Goal: Task Accomplishment & Management: Use online tool/utility

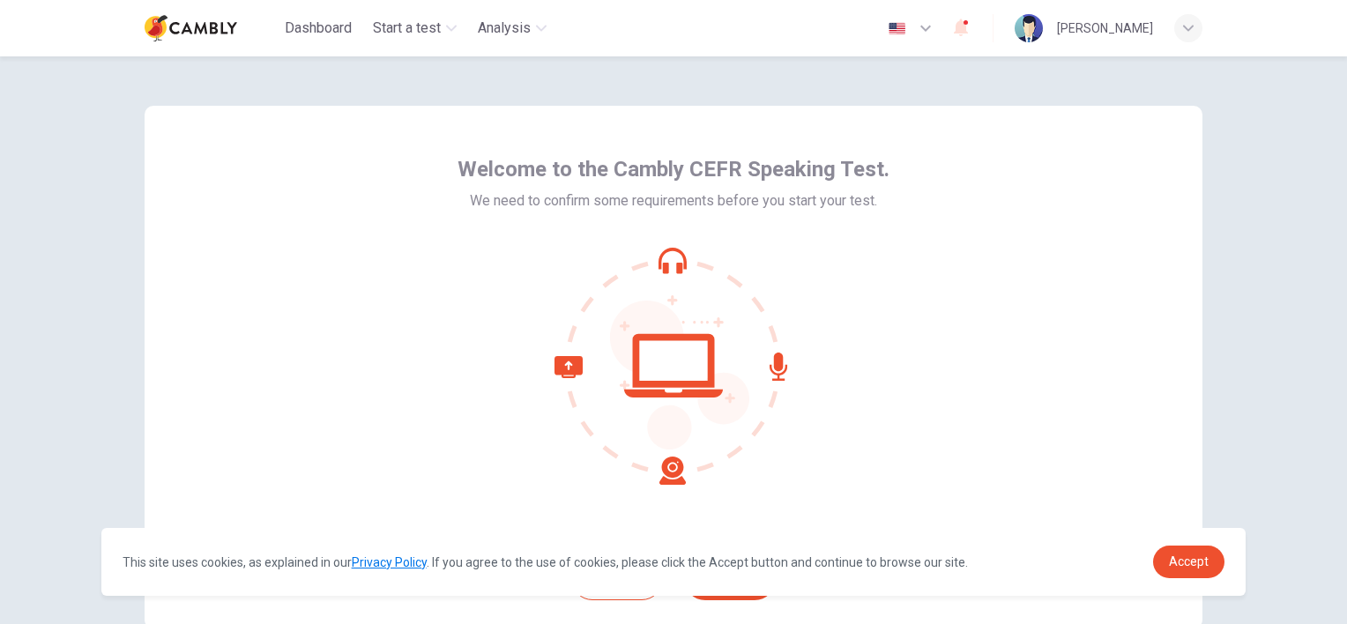
scroll to position [109, 0]
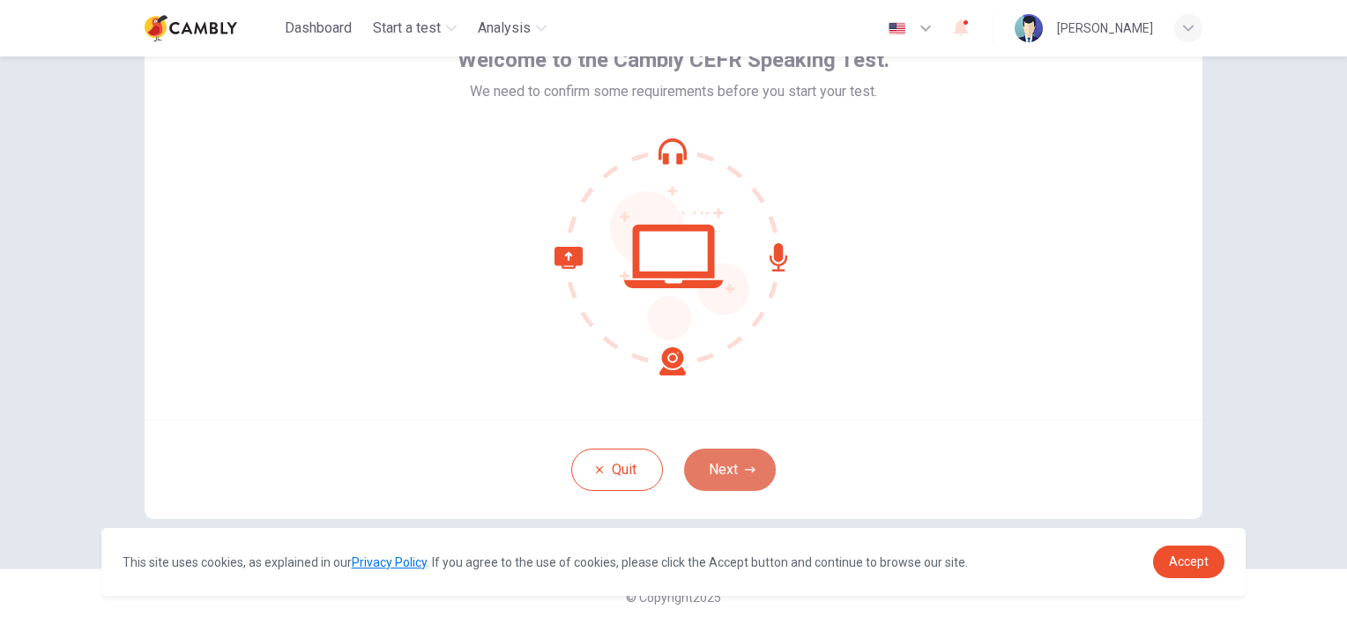
click at [723, 467] on button "Next" at bounding box center [730, 470] width 92 height 42
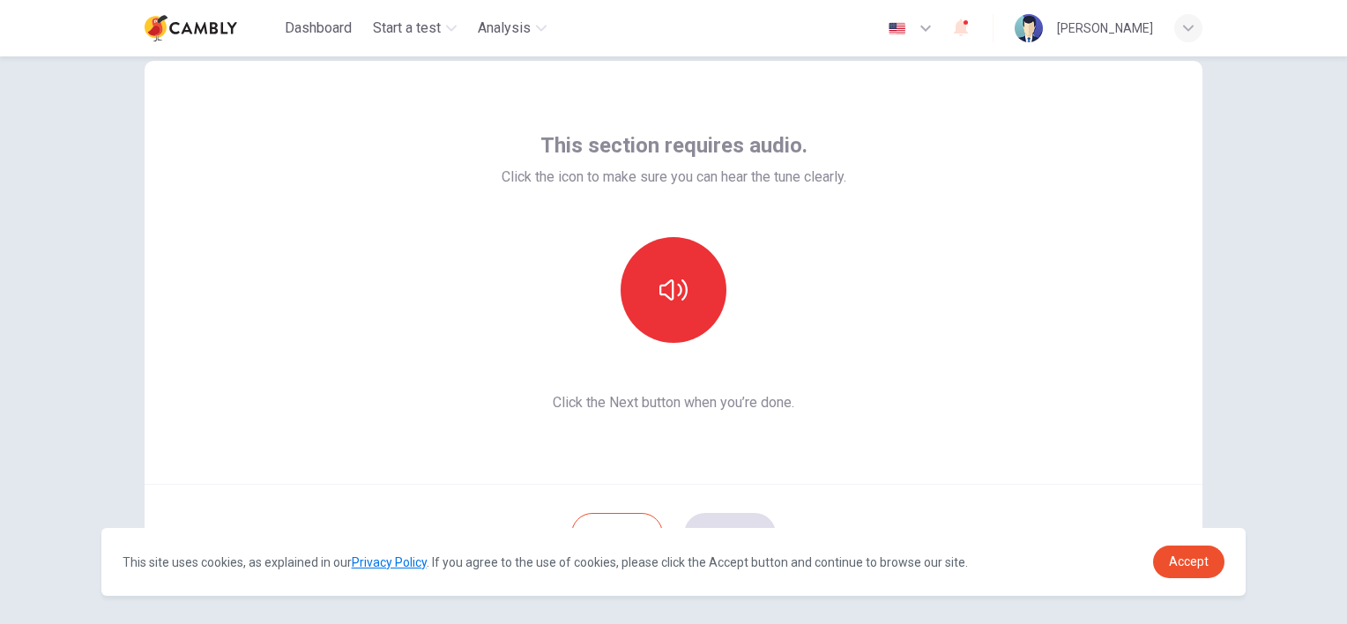
scroll to position [43, 0]
click at [652, 307] on button "button" at bounding box center [674, 292] width 106 height 106
click at [1181, 555] on span "Accept" at bounding box center [1189, 561] width 40 height 14
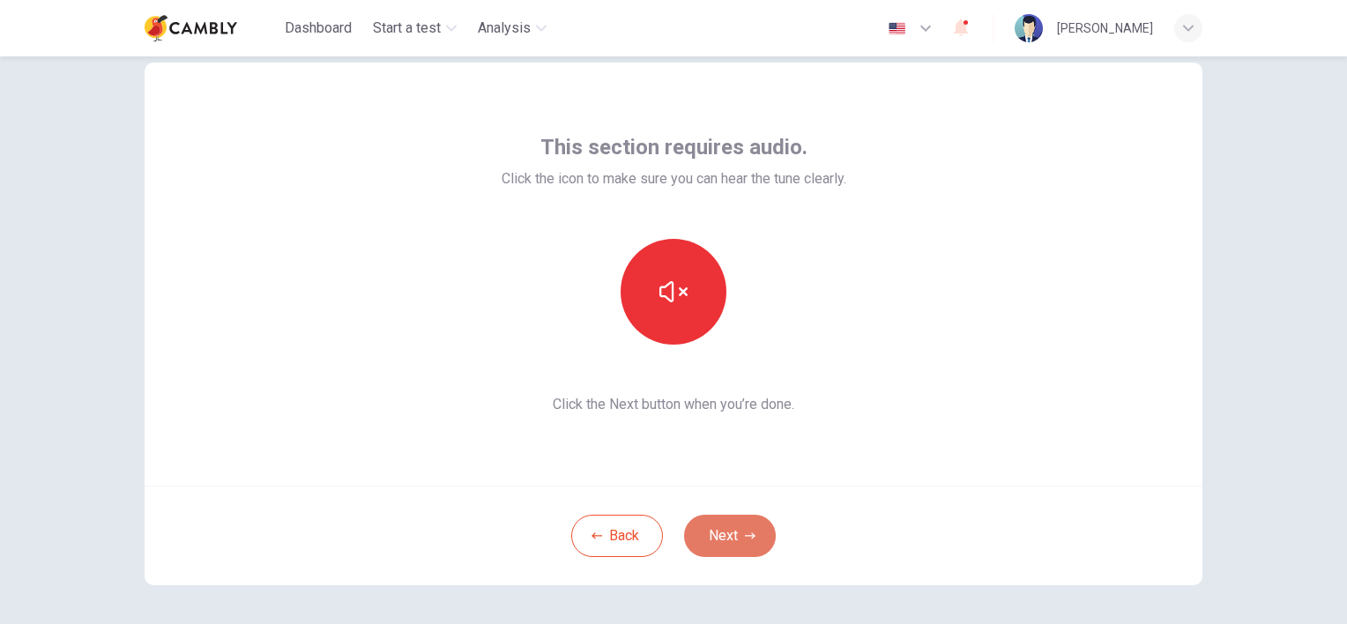
click at [728, 532] on button "Next" at bounding box center [730, 536] width 92 height 42
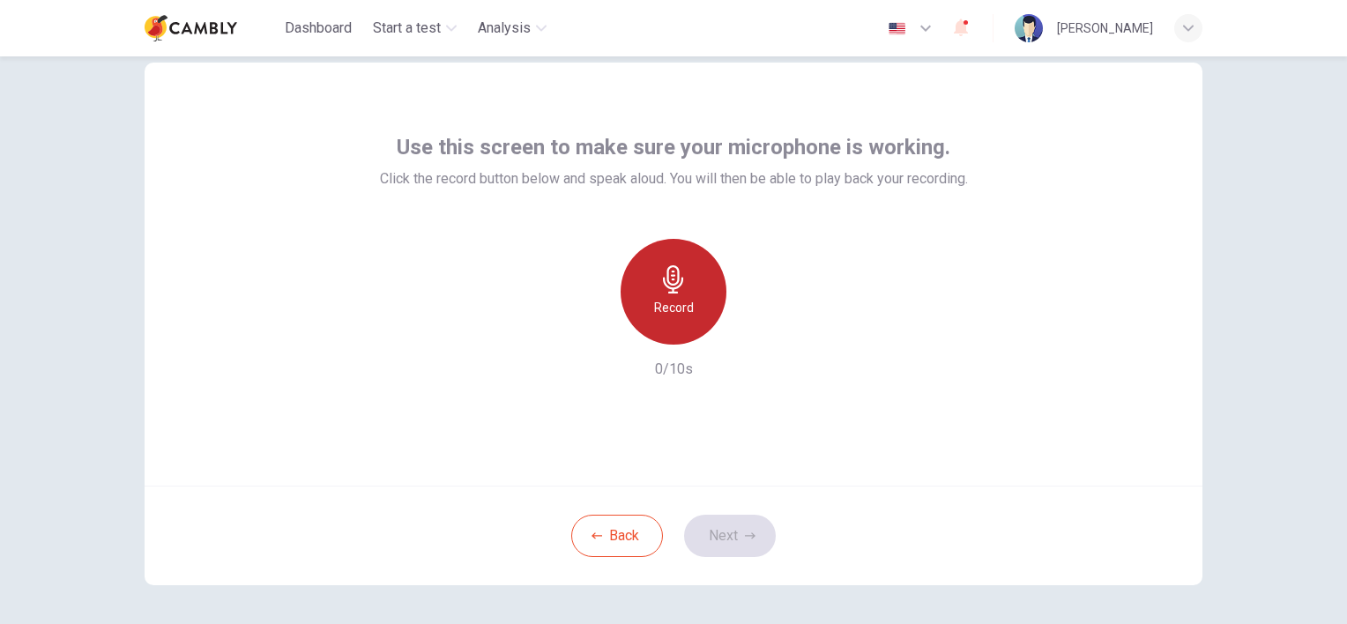
click at [678, 298] on h6 "Record" at bounding box center [674, 307] width 40 height 21
click at [664, 301] on h6 "Stop" at bounding box center [673, 307] width 26 height 21
click at [664, 301] on h6 "Record" at bounding box center [674, 307] width 40 height 21
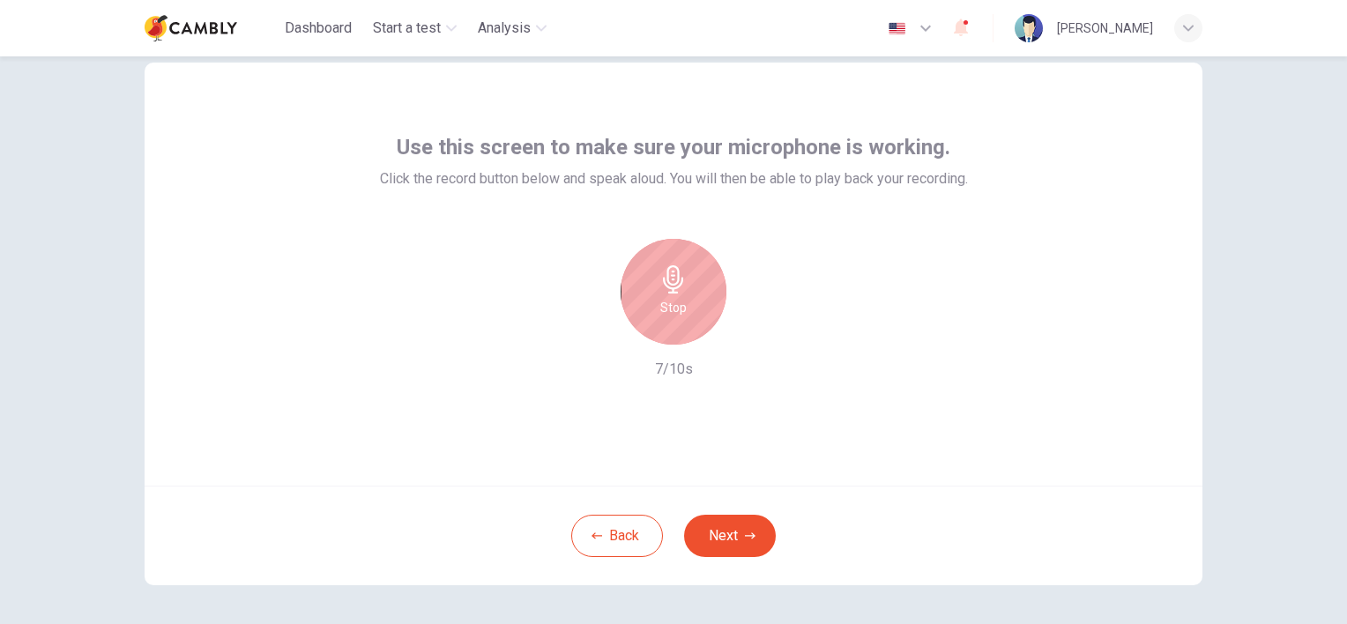
click at [664, 301] on h6 "Stop" at bounding box center [673, 307] width 26 height 21
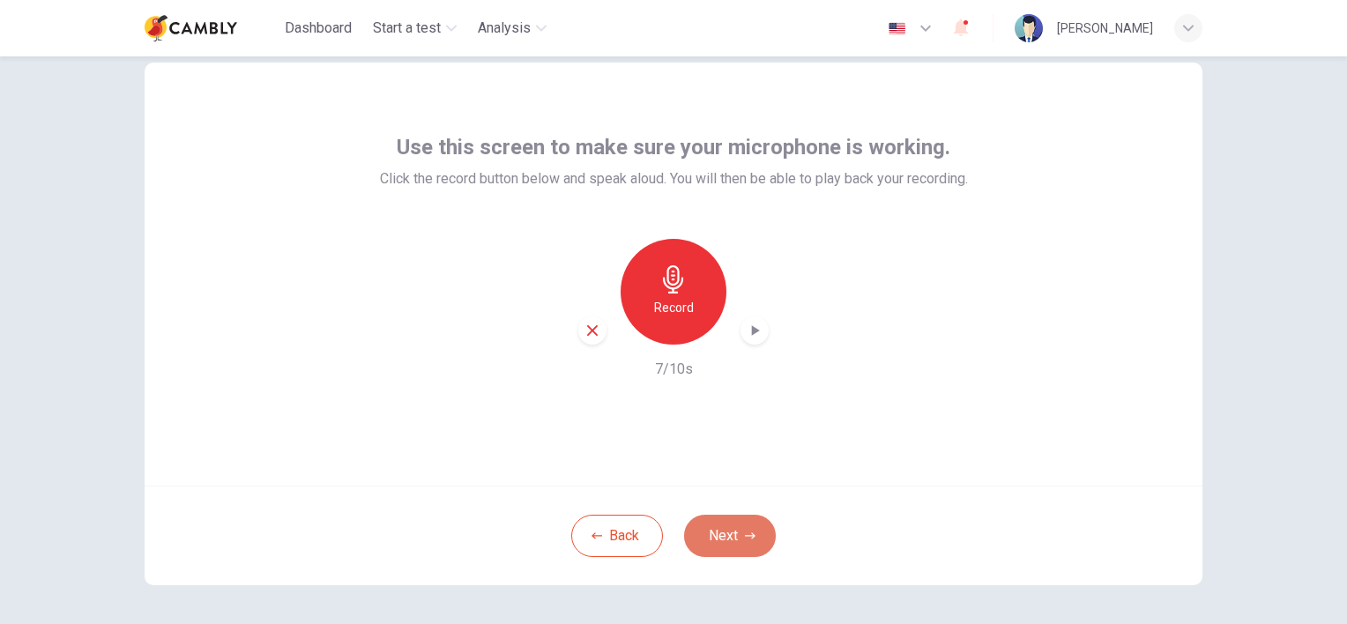
click at [733, 539] on button "Next" at bounding box center [730, 536] width 92 height 42
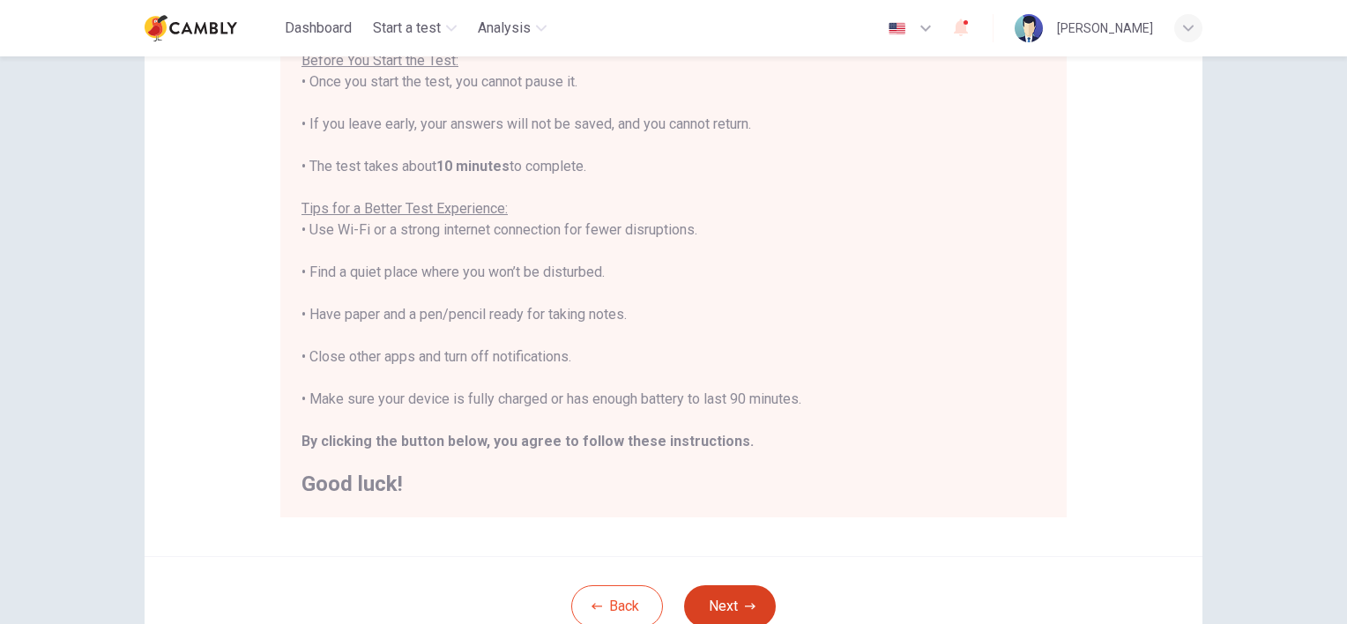
scroll to position [219, 0]
click at [734, 599] on button "Next" at bounding box center [730, 606] width 92 height 42
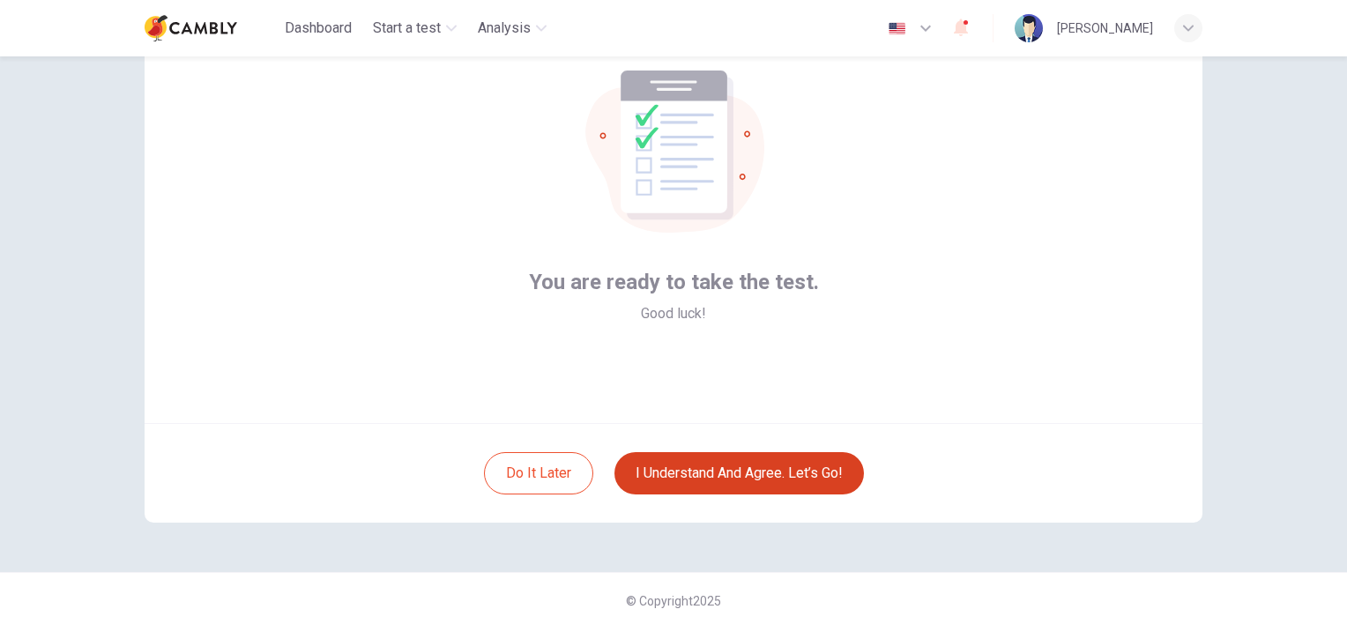
scroll to position [106, 0]
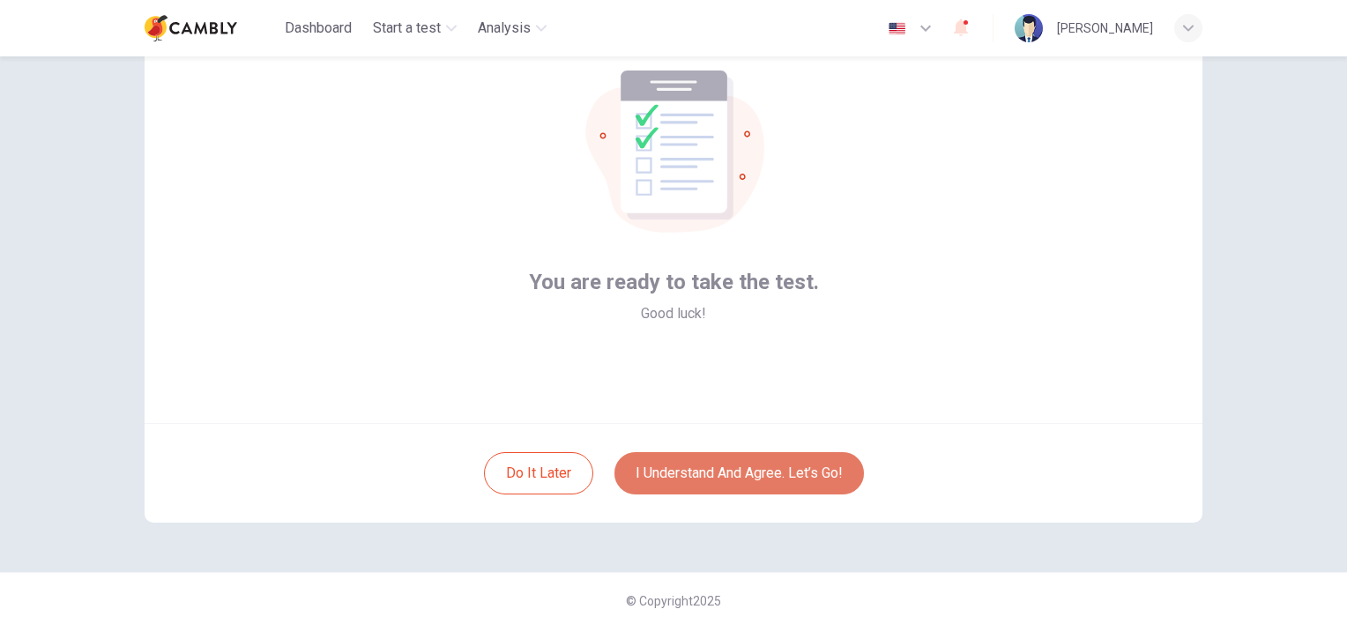
click at [749, 481] on button "I understand and agree. Let’s go!" at bounding box center [738, 473] width 249 height 42
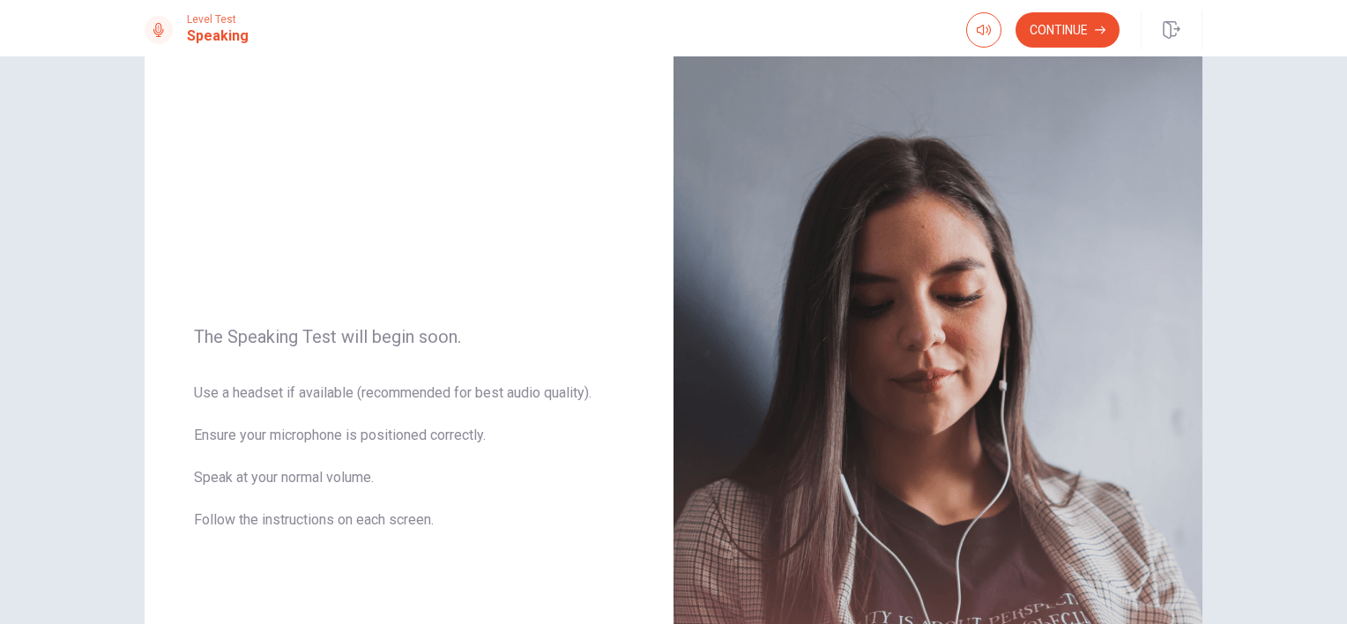
scroll to position [21, 0]
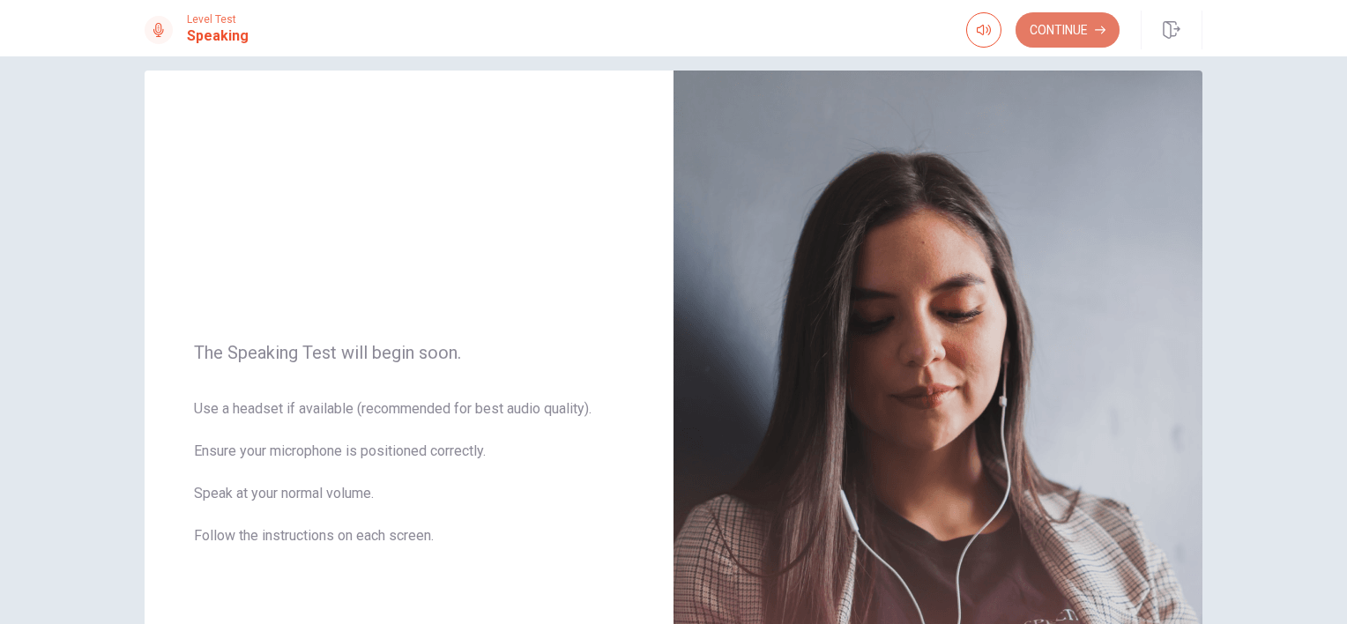
click at [1058, 26] on button "Continue" at bounding box center [1067, 29] width 104 height 35
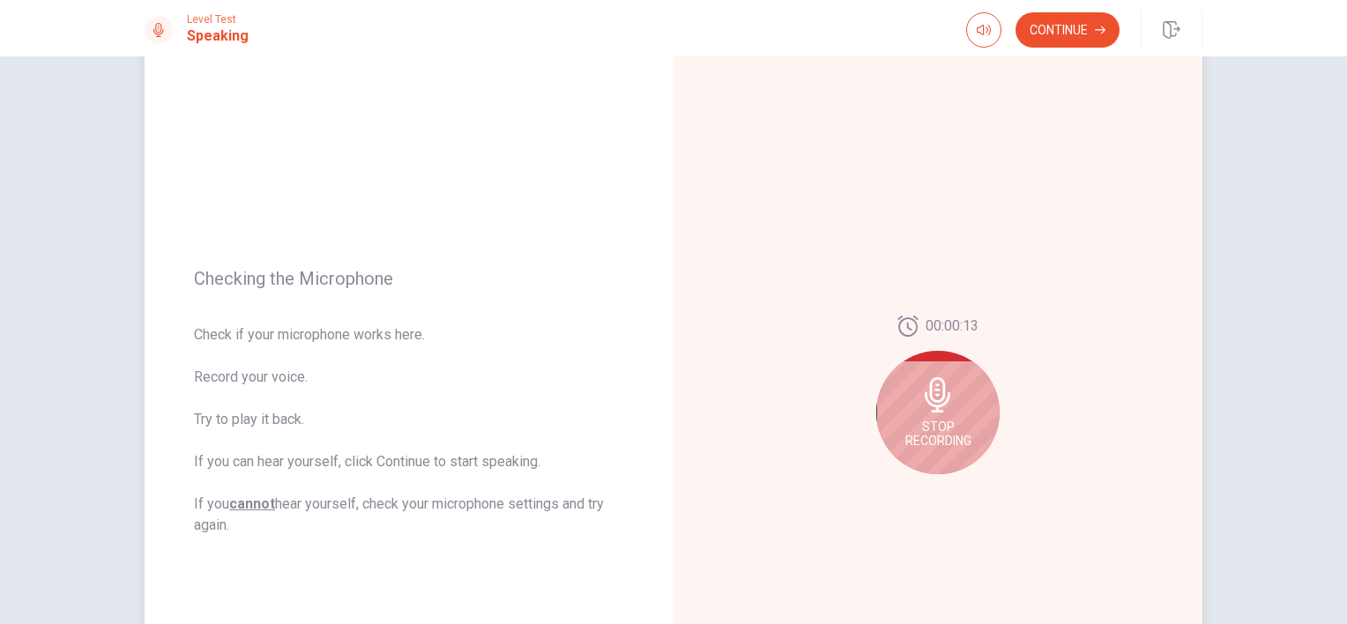
scroll to position [81, 0]
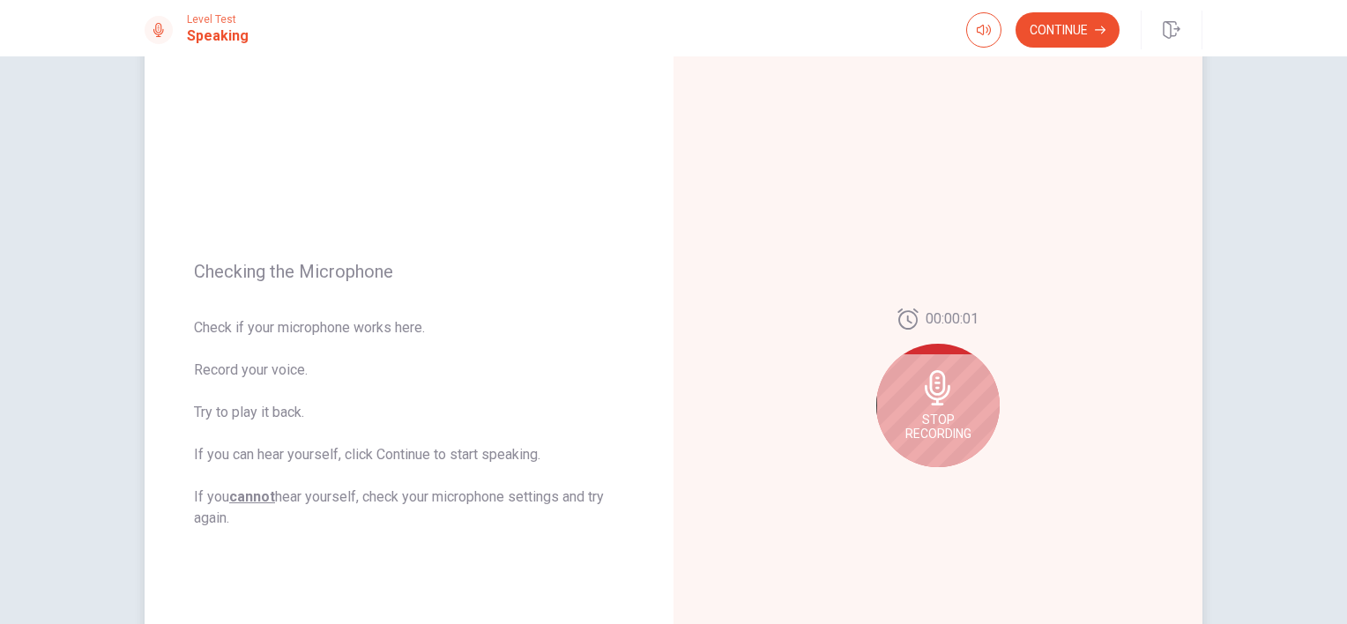
click at [920, 398] on icon at bounding box center [937, 387] width 35 height 35
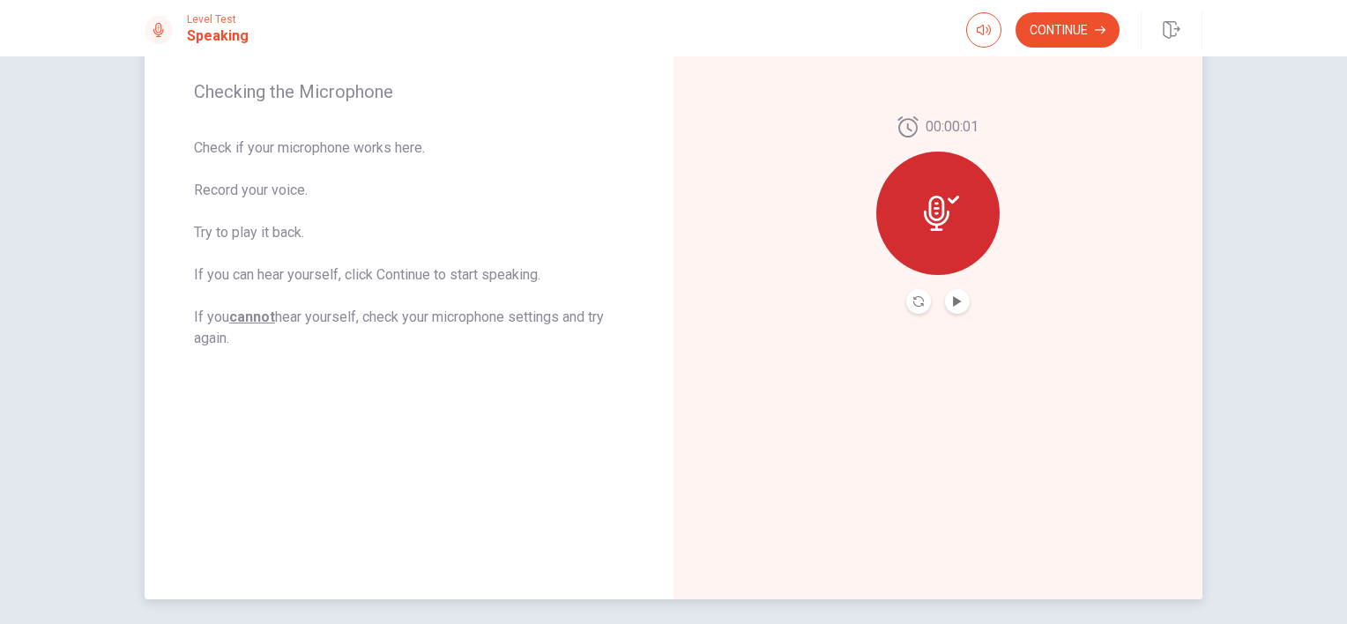
scroll to position [328, 0]
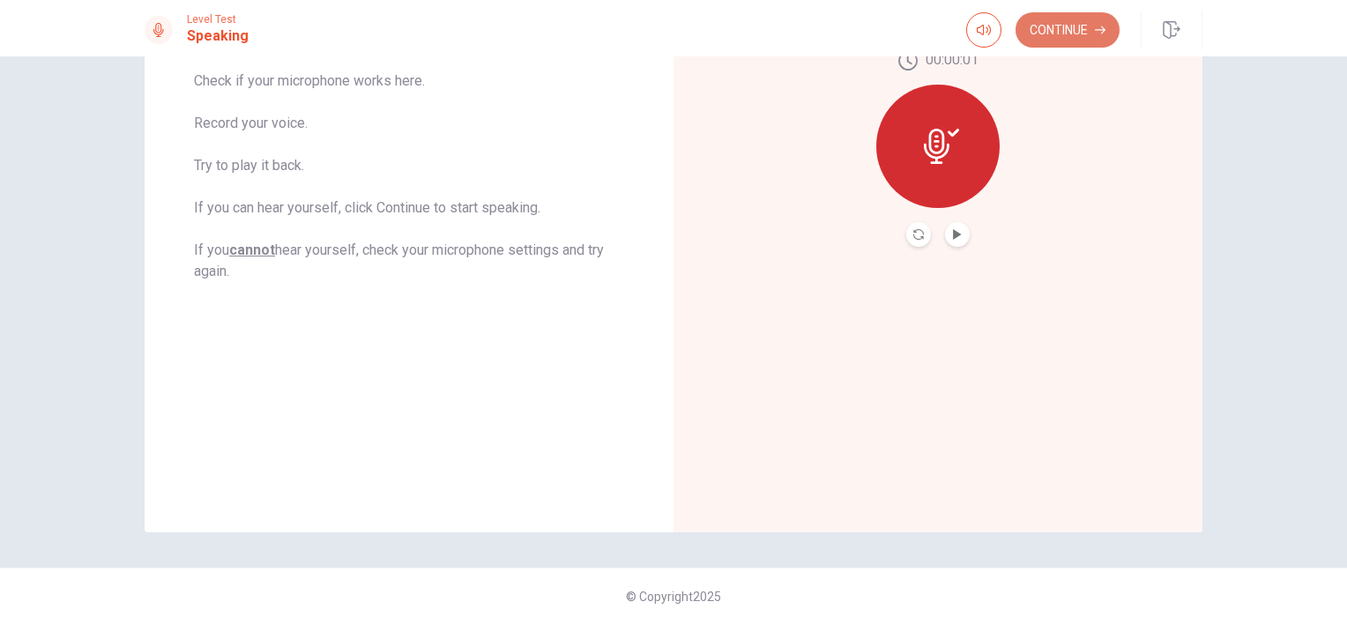
click at [1059, 24] on button "Continue" at bounding box center [1067, 29] width 104 height 35
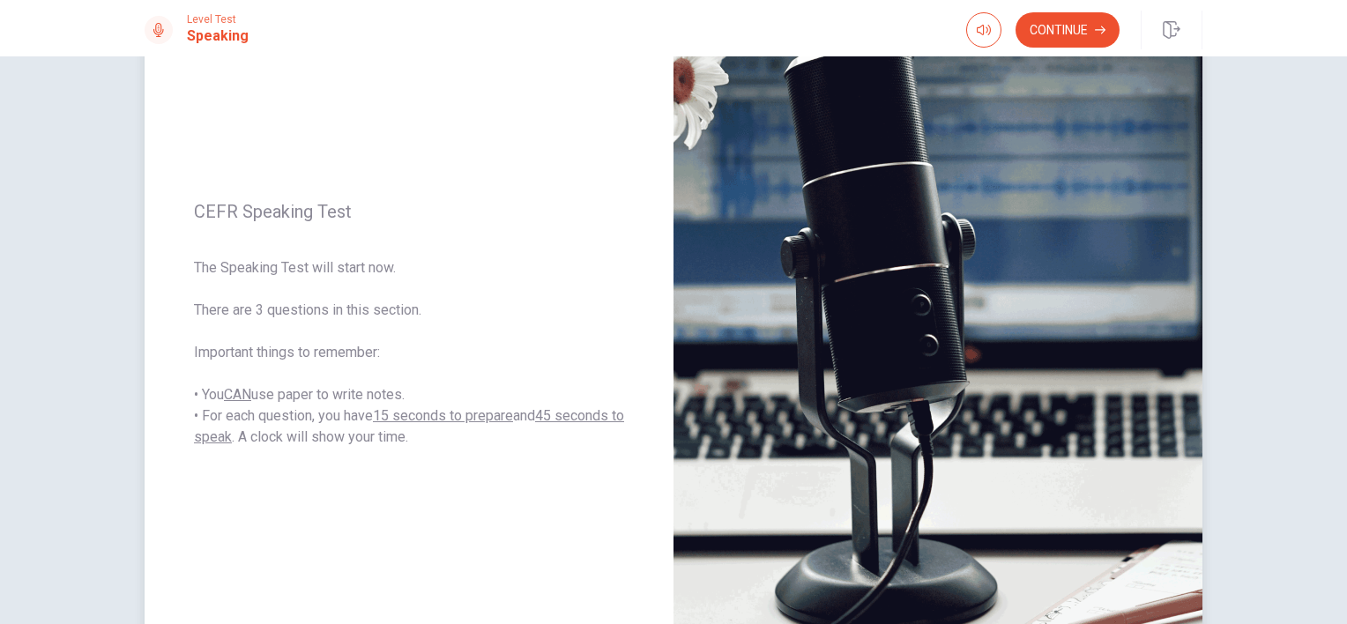
scroll to position [155, 0]
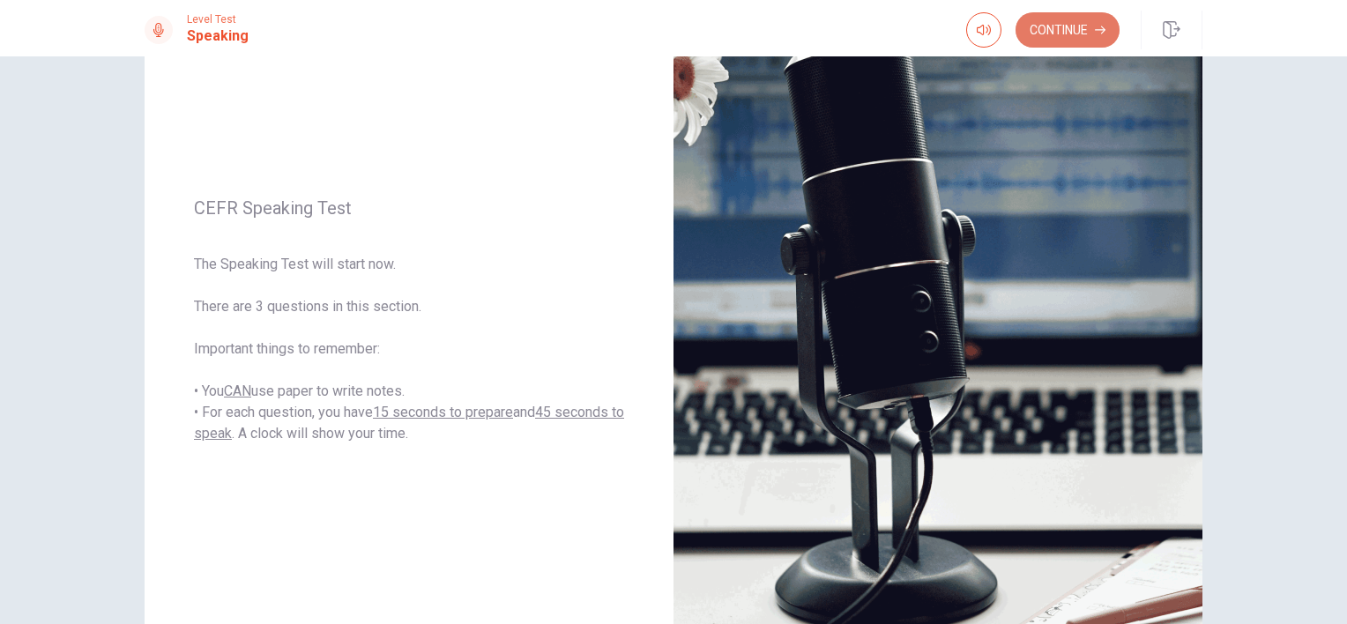
click at [1093, 33] on button "Continue" at bounding box center [1067, 29] width 104 height 35
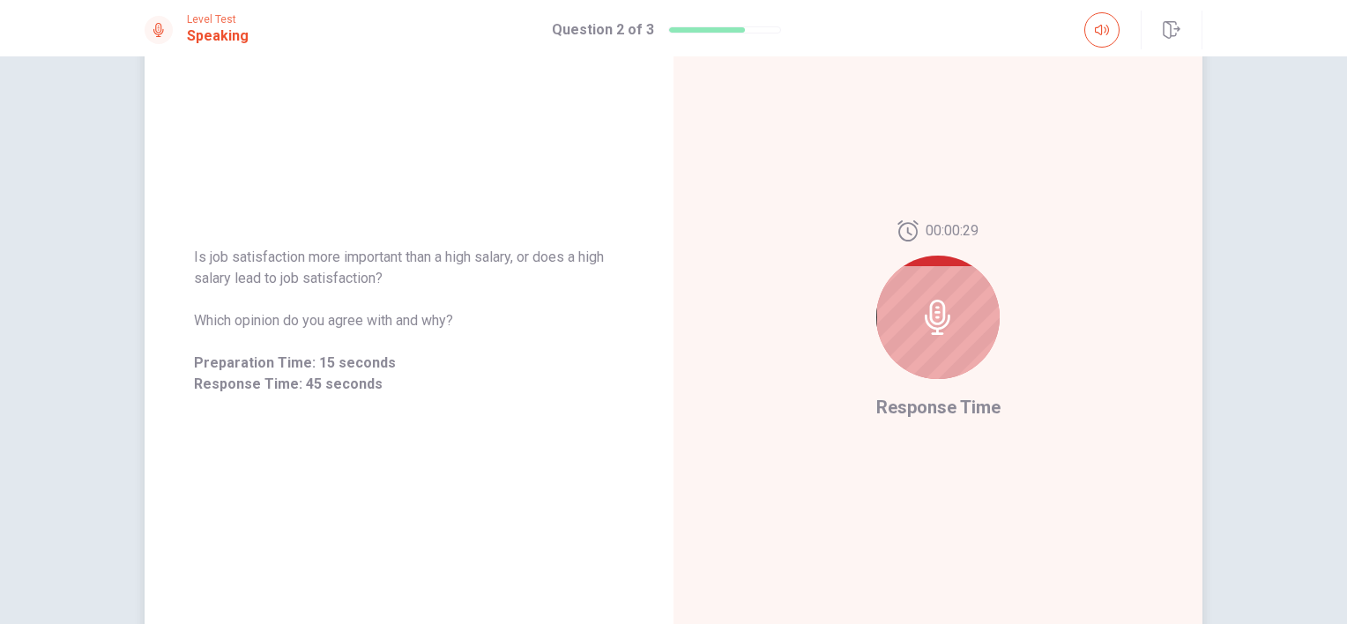
click at [951, 296] on div at bounding box center [937, 317] width 123 height 123
click at [924, 306] on icon at bounding box center [937, 317] width 35 height 35
drag, startPoint x: 933, startPoint y: 412, endPoint x: 939, endPoint y: 375, distance: 37.5
click at [939, 375] on div "00:00:15 Response Time" at bounding box center [938, 320] width 124 height 201
click at [939, 375] on div at bounding box center [937, 317] width 123 height 123
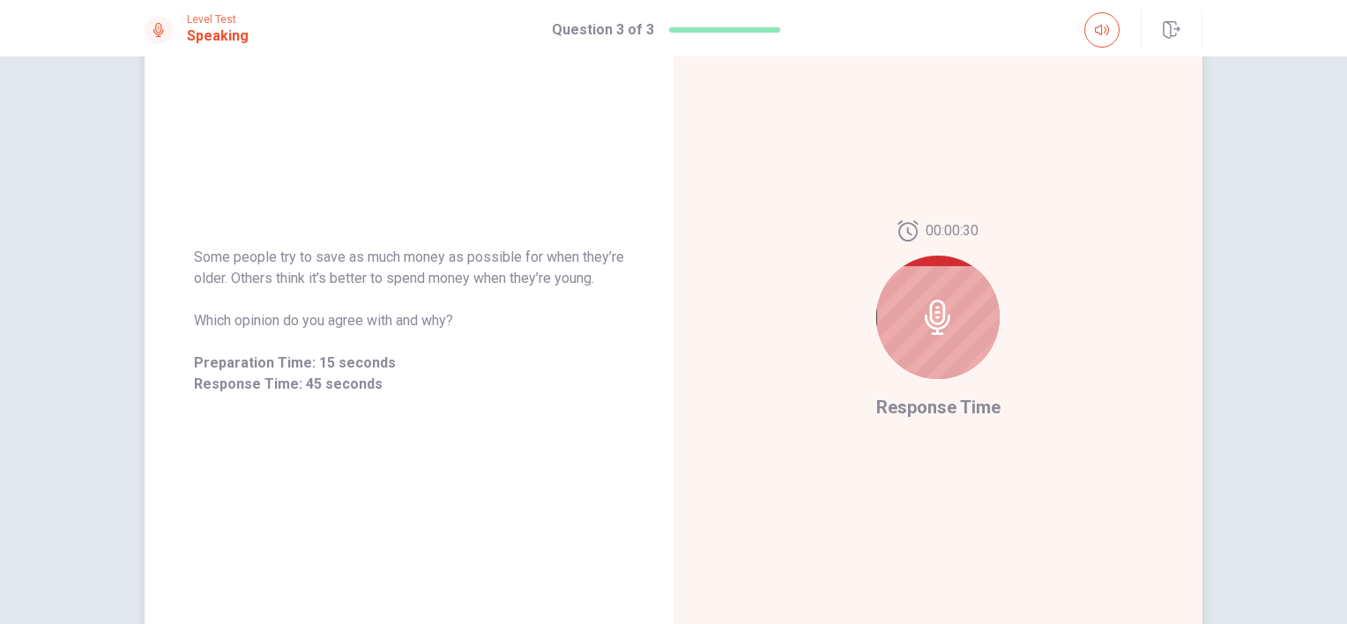
click at [906, 315] on div at bounding box center [937, 317] width 123 height 123
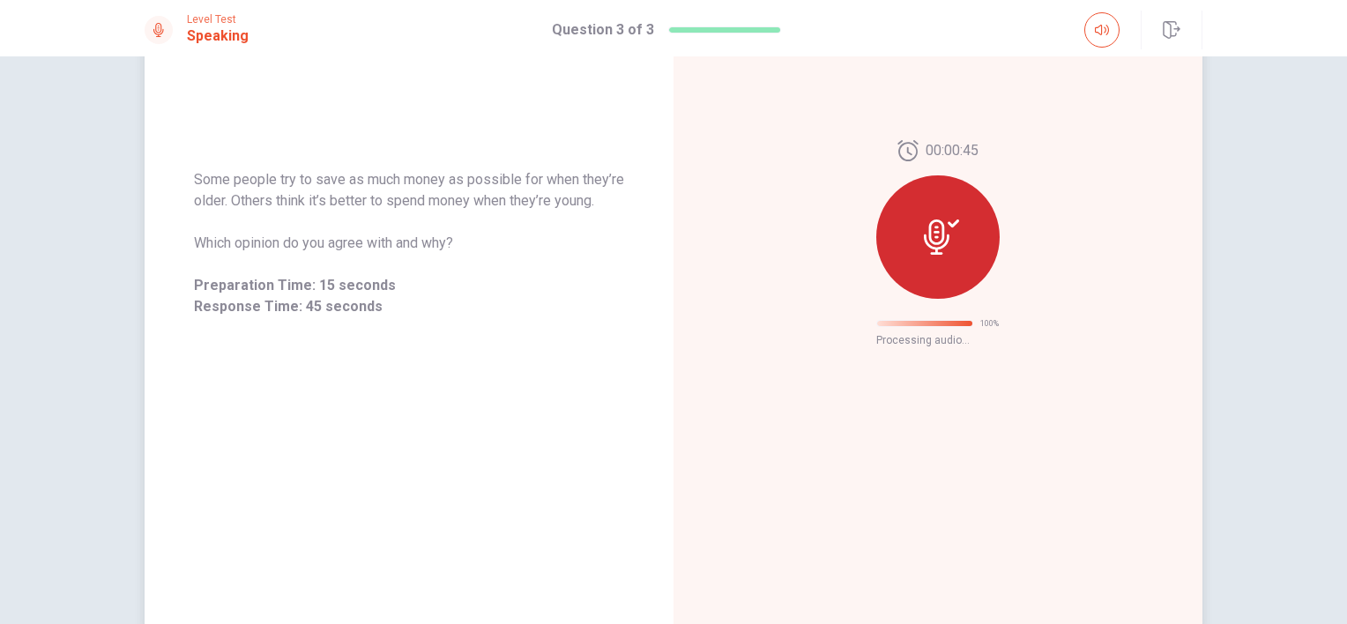
scroll to position [18, 0]
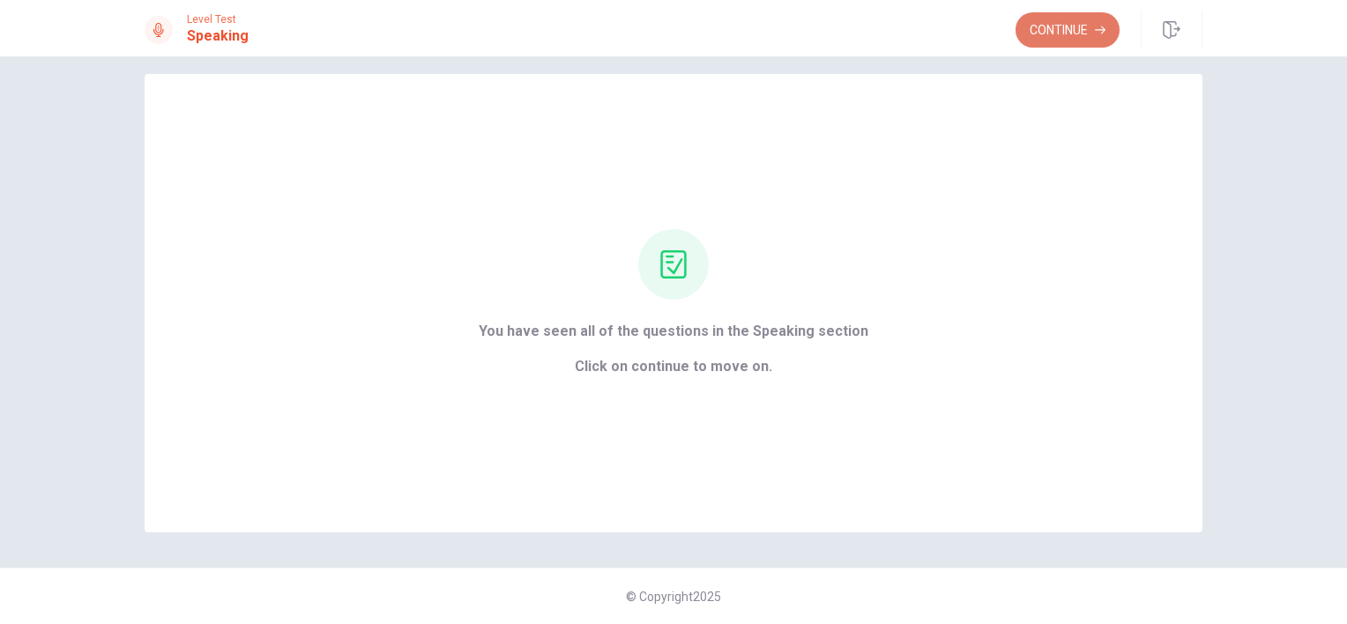
click at [1056, 38] on button "Continue" at bounding box center [1067, 29] width 104 height 35
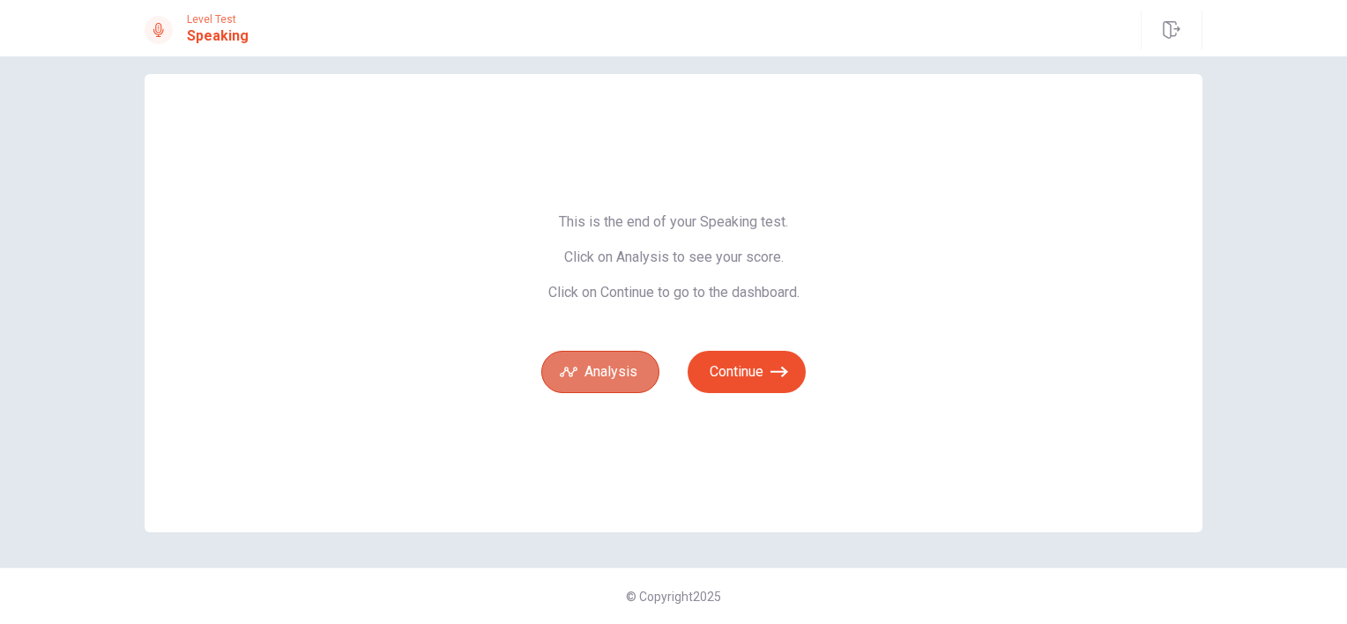
click at [591, 383] on button "Analysis" at bounding box center [600, 372] width 118 height 42
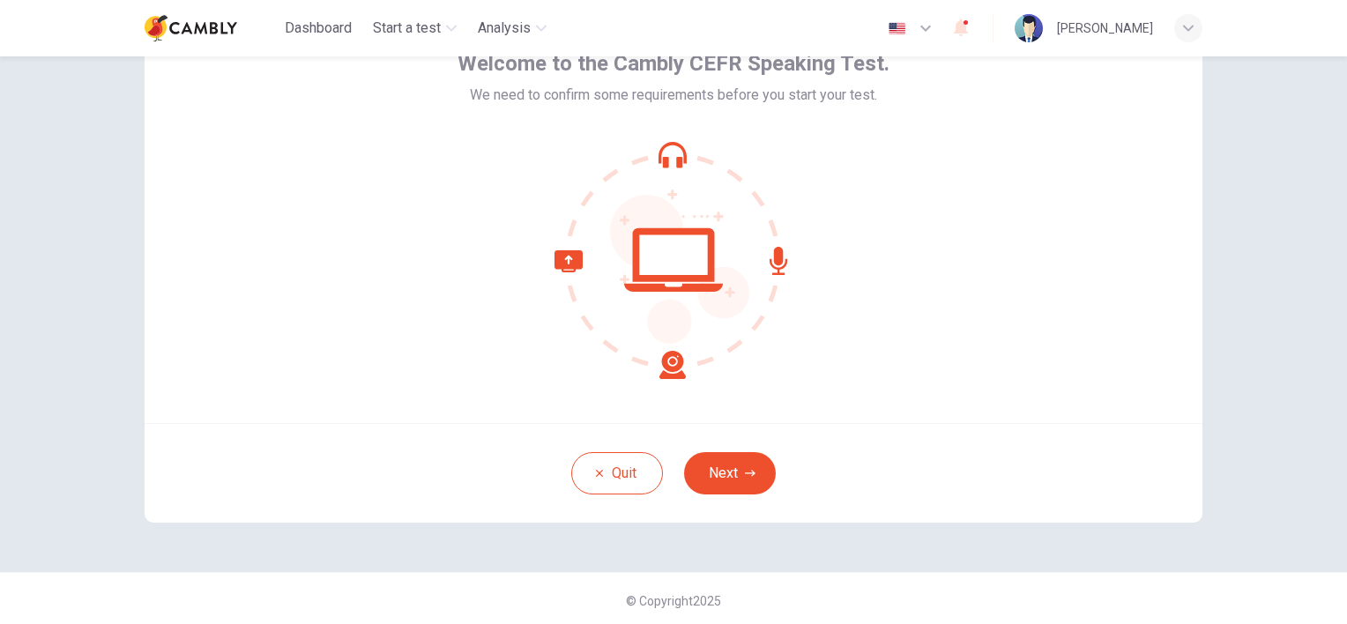
scroll to position [109, 0]
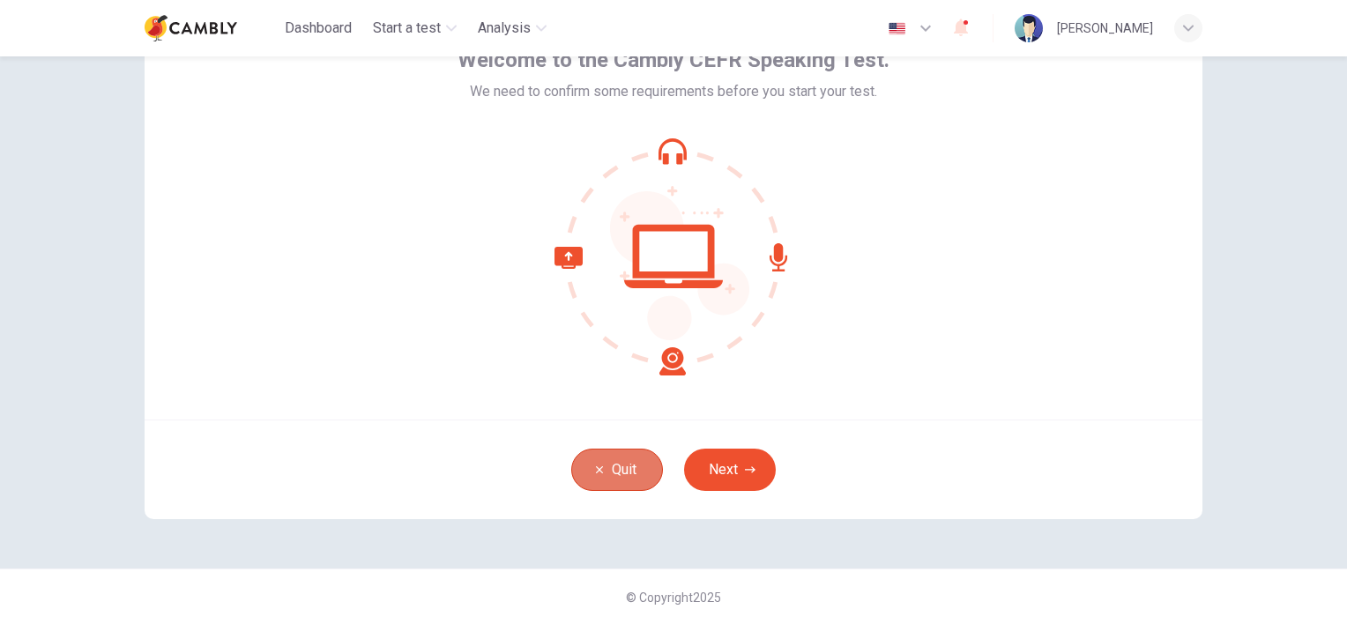
click at [621, 482] on button "Quit" at bounding box center [617, 470] width 92 height 42
